Goal: Check status: Check status

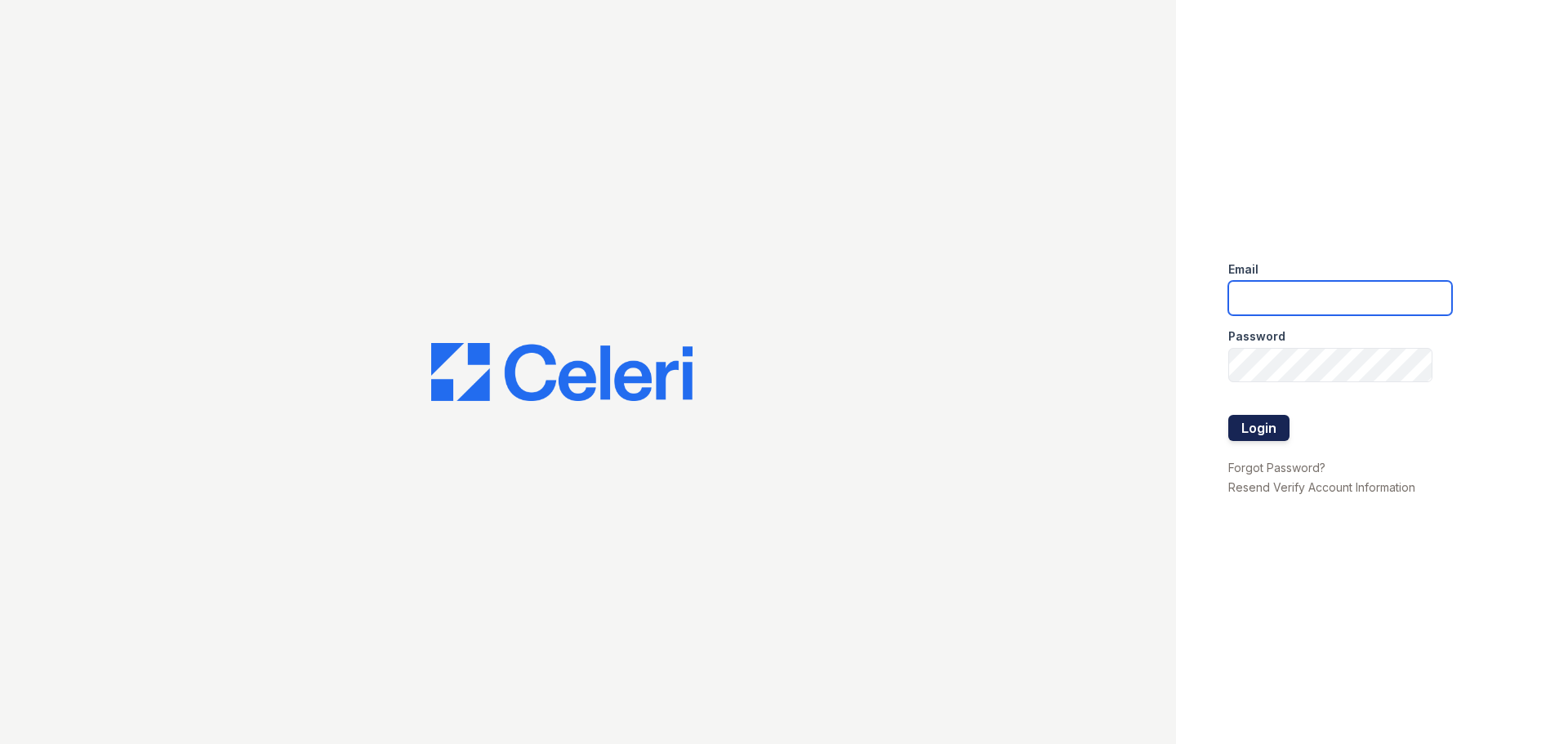
type input "[EMAIL_ADDRESS][DOMAIN_NAME]"
click at [1261, 426] on button "Login" at bounding box center [1259, 428] width 62 height 26
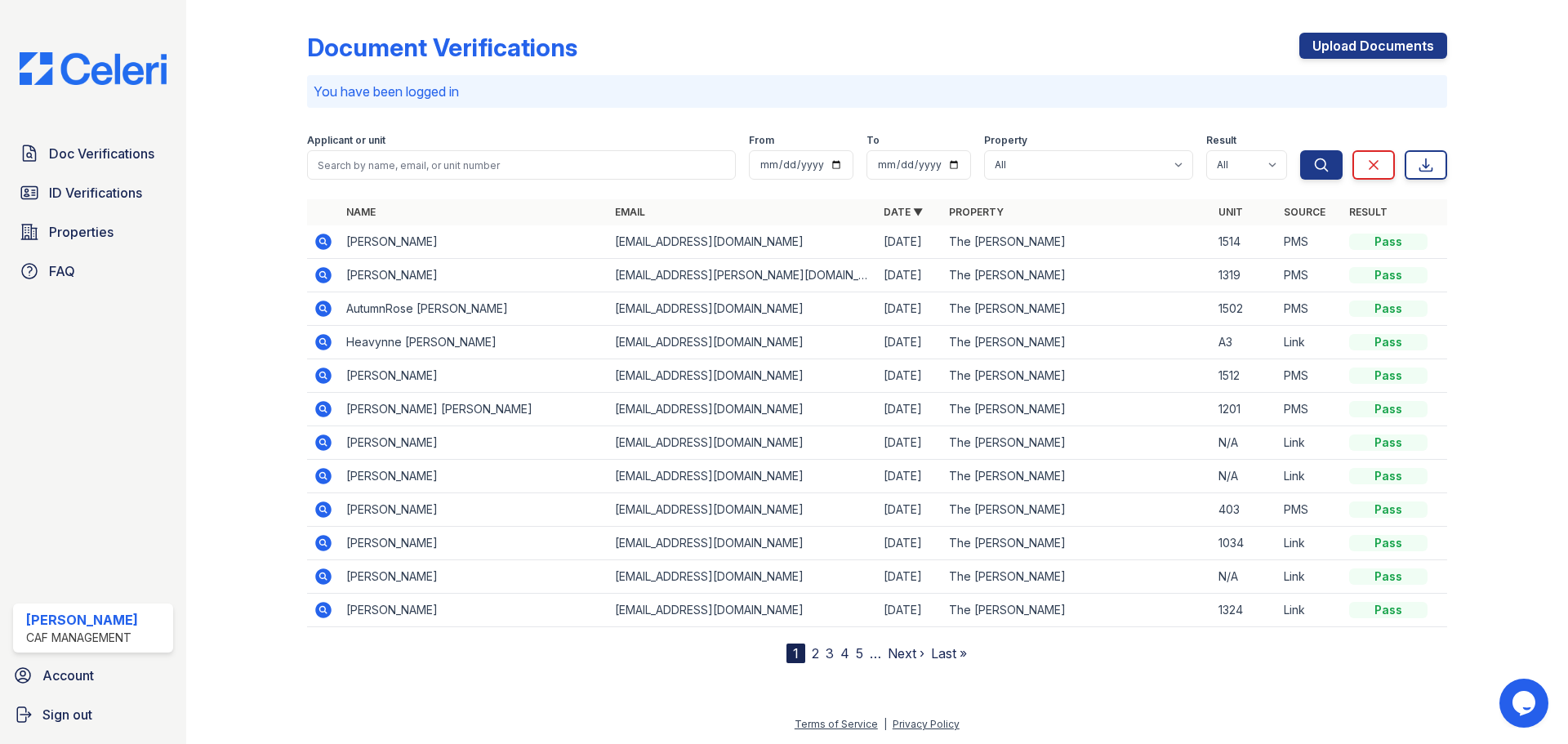
click at [331, 311] on icon at bounding box center [323, 308] width 16 height 16
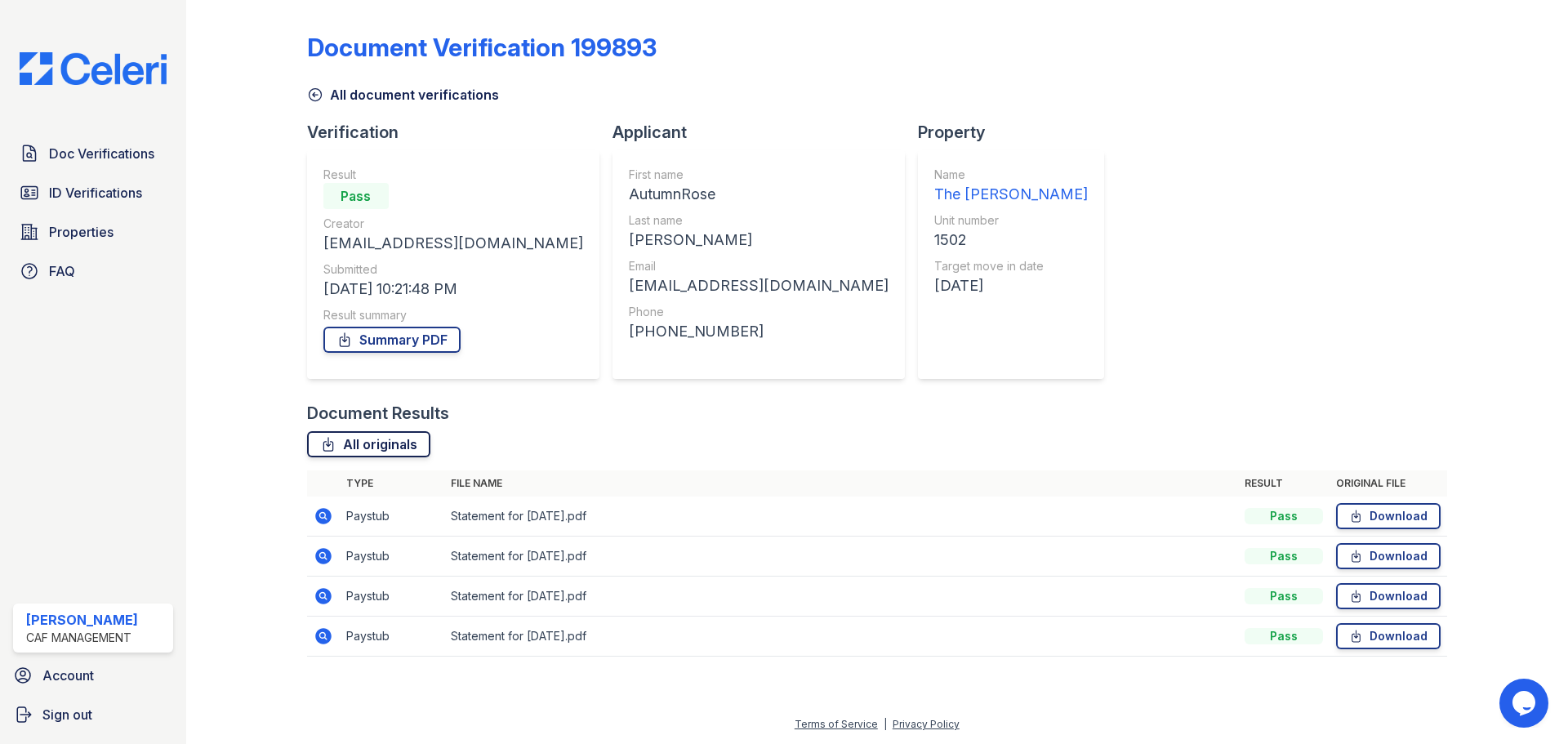
click at [380, 451] on link "All originals" at bounding box center [369, 444] width 123 height 26
click at [431, 340] on link "Summary PDF" at bounding box center [392, 339] width 138 height 26
click at [87, 191] on span "ID Verifications" at bounding box center [95, 192] width 93 height 19
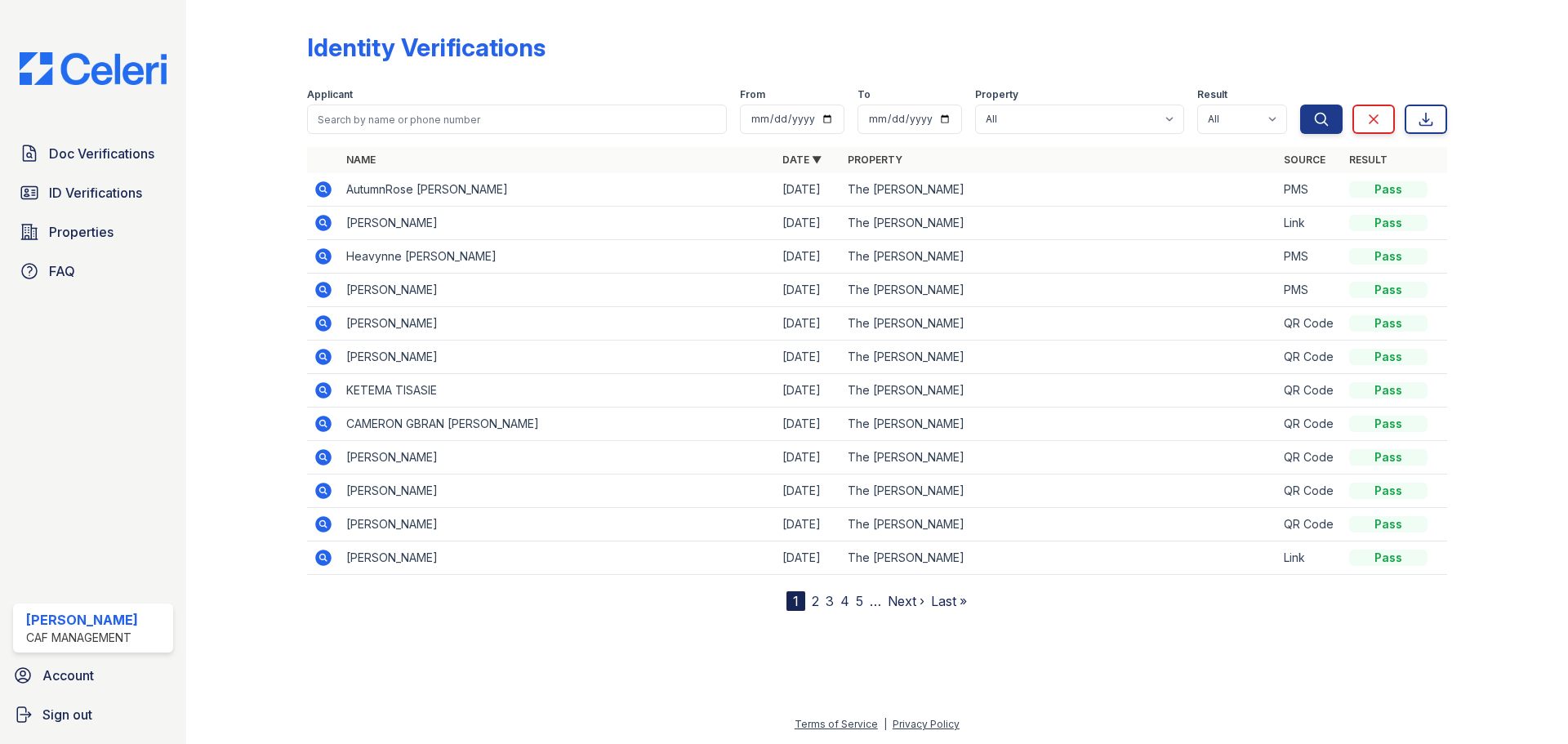
click at [322, 190] on icon at bounding box center [322, 188] width 4 height 4
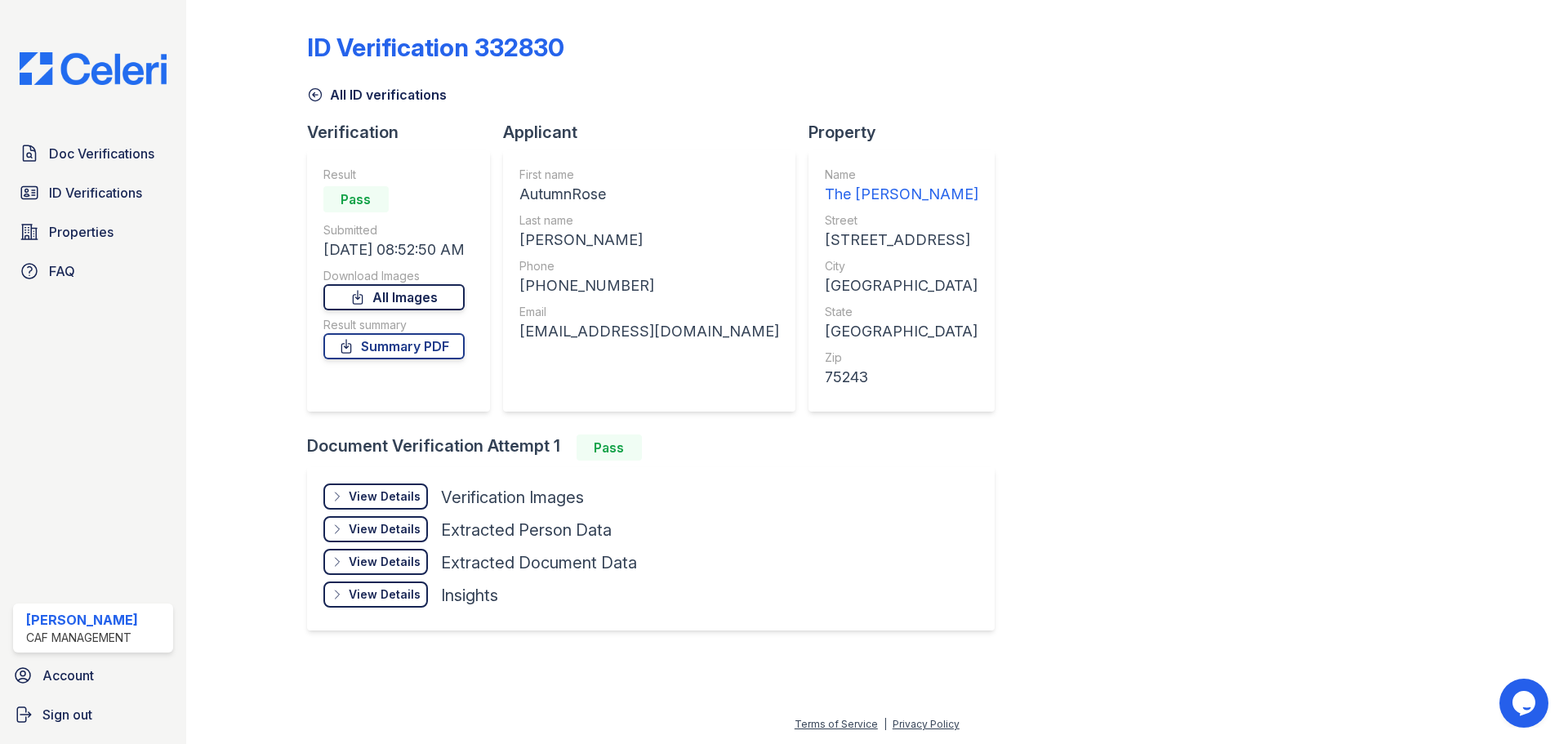
click at [424, 294] on link "All Images" at bounding box center [393, 297] width 141 height 26
click at [445, 357] on link "Summary PDF" at bounding box center [393, 346] width 141 height 26
